Goal: Task Accomplishment & Management: Complete application form

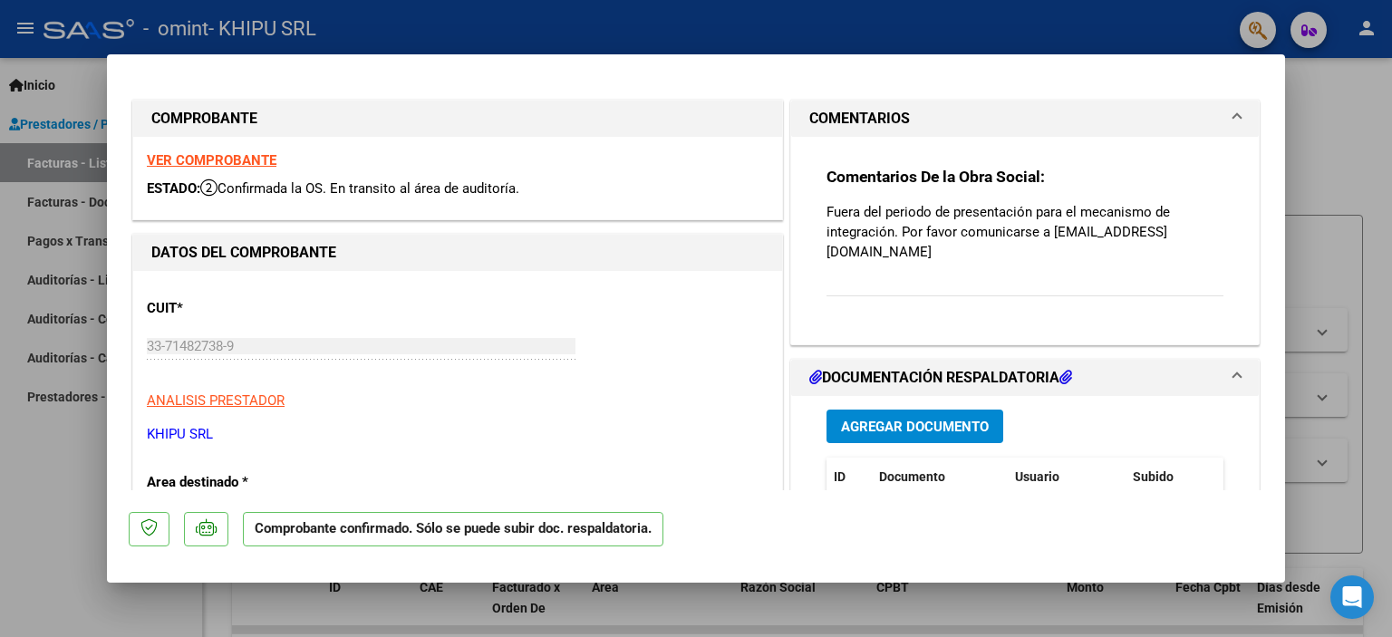
drag, startPoint x: 1045, startPoint y: 234, endPoint x: 1224, endPoint y: 236, distance: 179.4
click at [1224, 236] on div "Comentarios De la Obra Social: Fuera del periodo de presentación para el mecani…" at bounding box center [1025, 240] width 468 height 207
copy p "[EMAIL_ADDRESS][DOMAIN_NAME]"
click at [46, 531] on div at bounding box center [696, 318] width 1392 height 637
type input "$ 0,00"
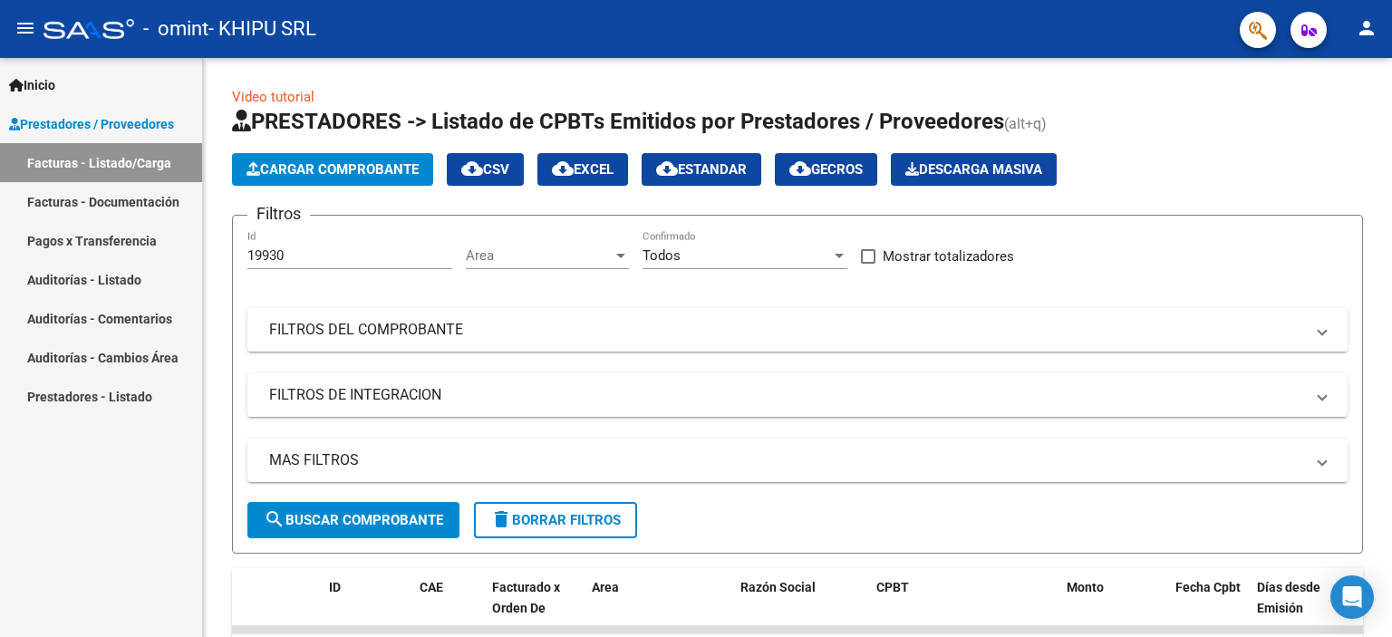
click at [134, 161] on link "Facturas - Listado/Carga" at bounding box center [101, 162] width 202 height 39
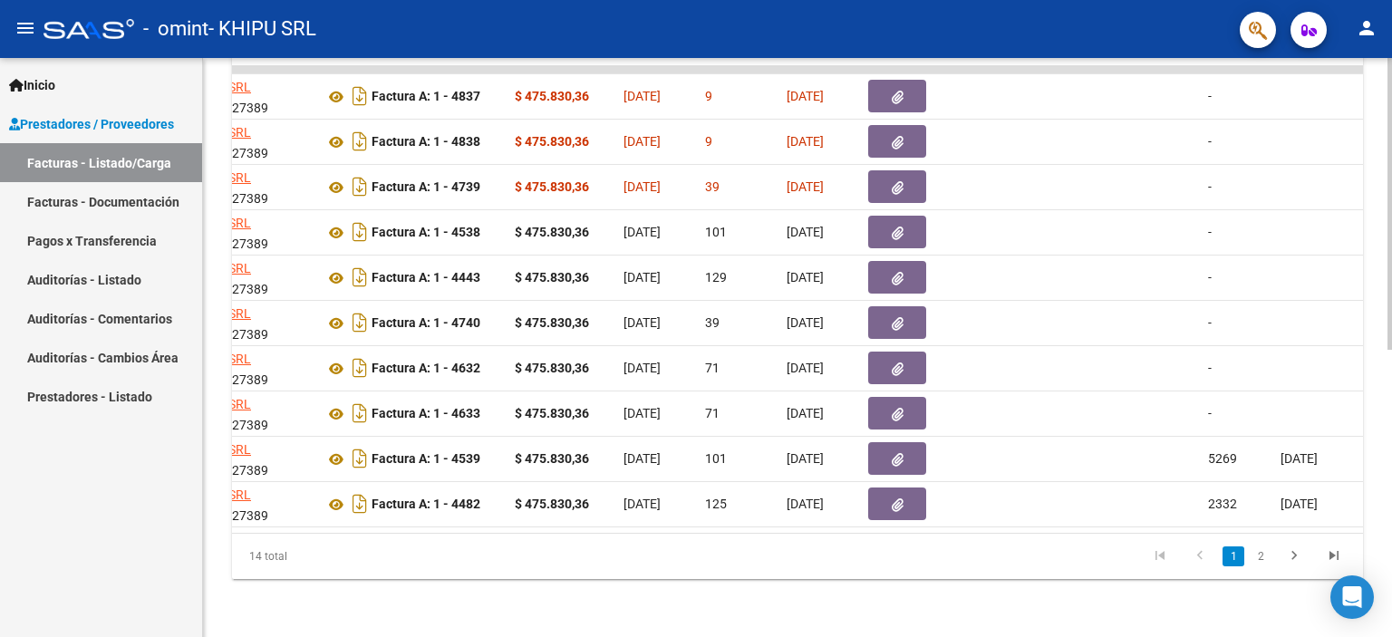
scroll to position [0, 457]
